Goal: Find specific page/section: Find specific page/section

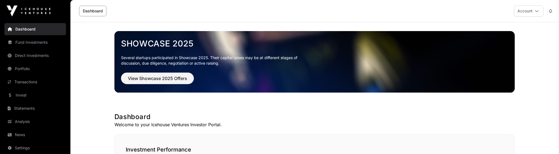
click at [39, 110] on link "Statements" at bounding box center [35, 108] width 62 height 12
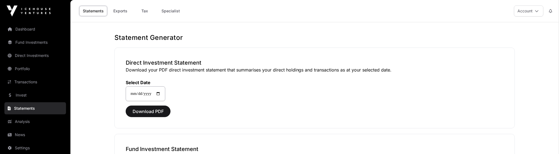
click at [175, 7] on link "Specialist" at bounding box center [171, 11] width 26 height 10
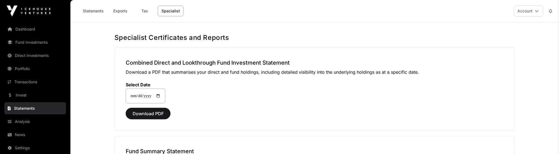
click at [102, 10] on link "Statements" at bounding box center [93, 11] width 28 height 10
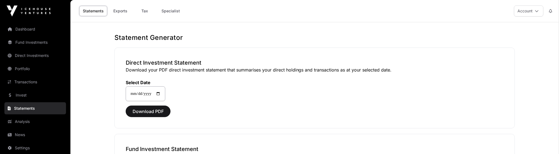
click at [121, 13] on link "Exports" at bounding box center [121, 11] width 22 height 10
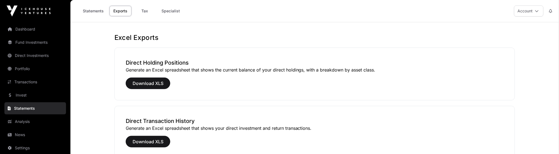
click at [146, 9] on link "Tax" at bounding box center [145, 11] width 22 height 10
